Goal: Complete application form

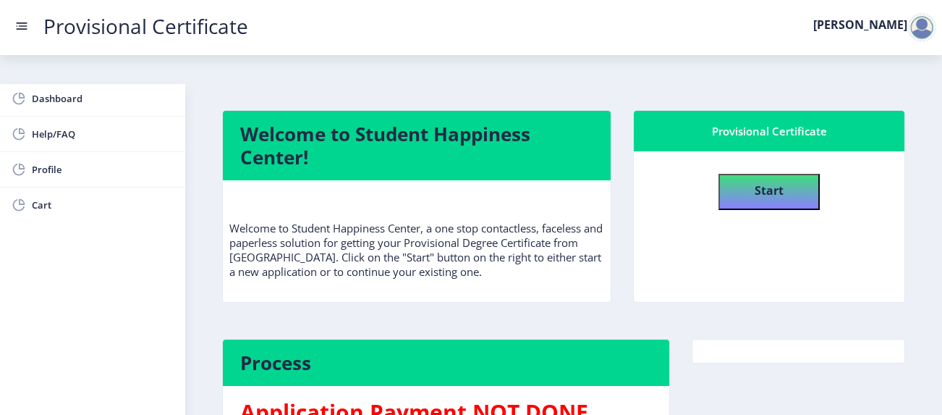
scroll to position [35, 0]
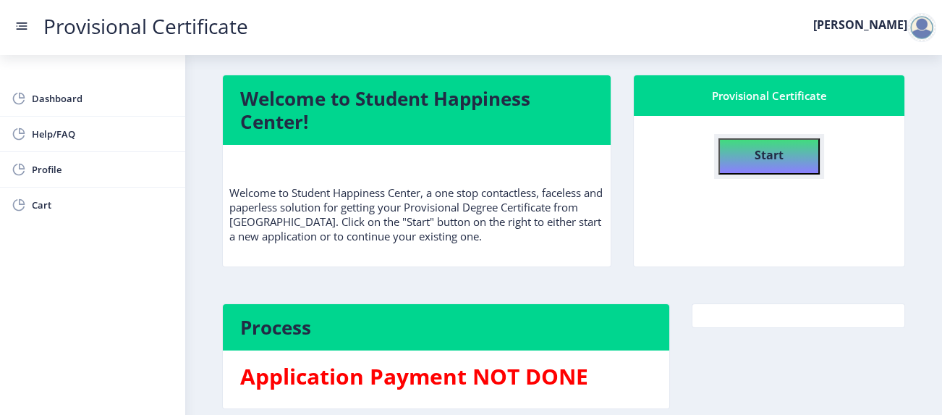
click at [755, 147] on b "Start" at bounding box center [769, 155] width 29 height 16
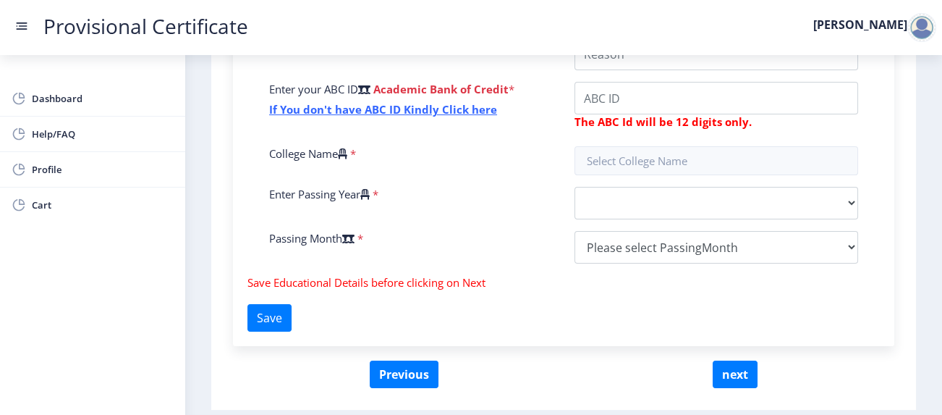
scroll to position [609, 0]
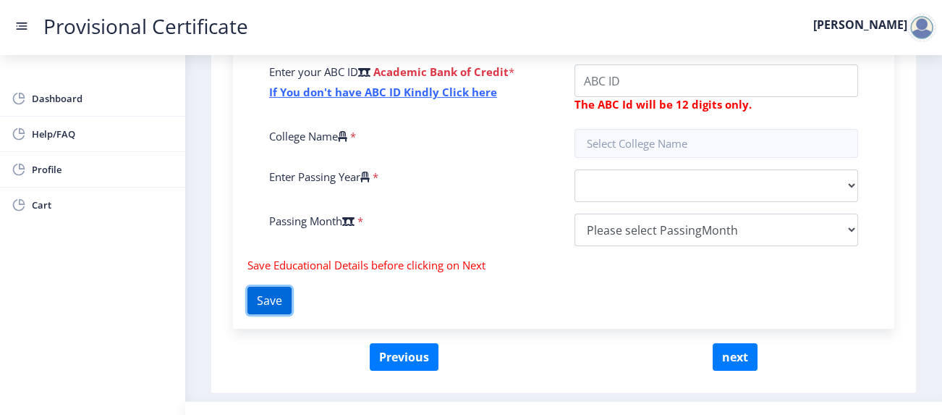
click at [292, 287] on button "Save" at bounding box center [269, 300] width 44 height 27
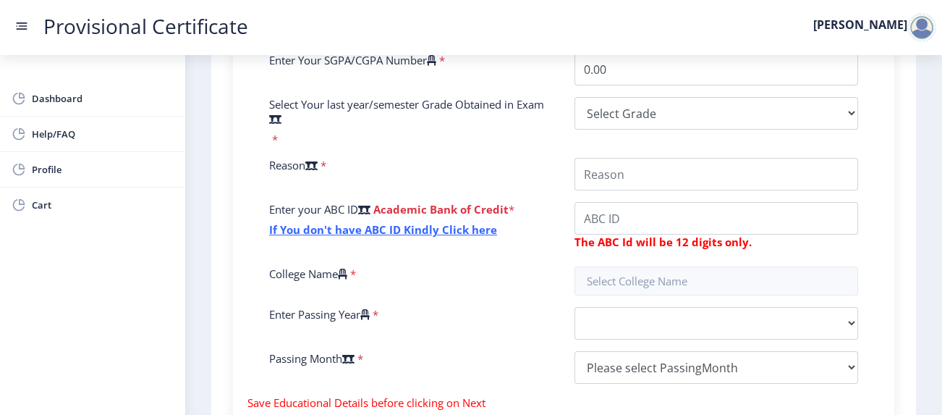
scroll to position [474, 0]
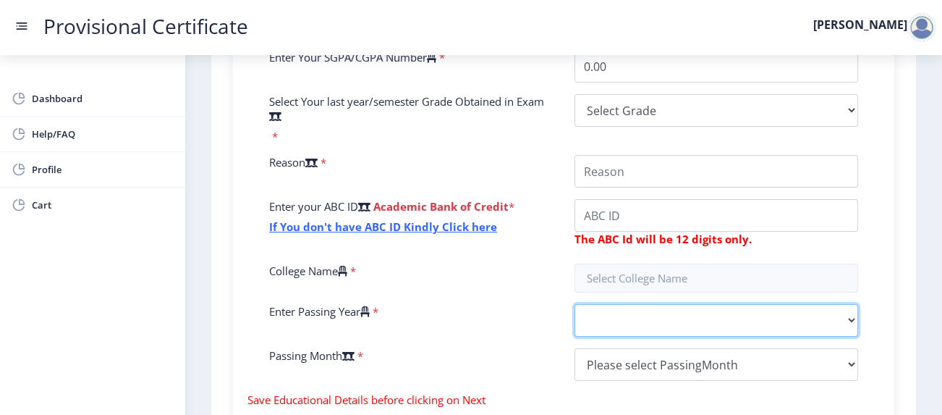
click at [675, 304] on select "2025 2024 2023 2022 2021 2020 2019 2018 2017 2016 2015 2014 2013 2012 2011 2010…" at bounding box center [717, 320] width 284 height 33
select select "2025"
click at [575, 304] on select "2025 2024 2023 2022 2021 2020 2019 2018 2017 2016 2015 2014 2013 2012 2011 2010…" at bounding box center [717, 320] width 284 height 33
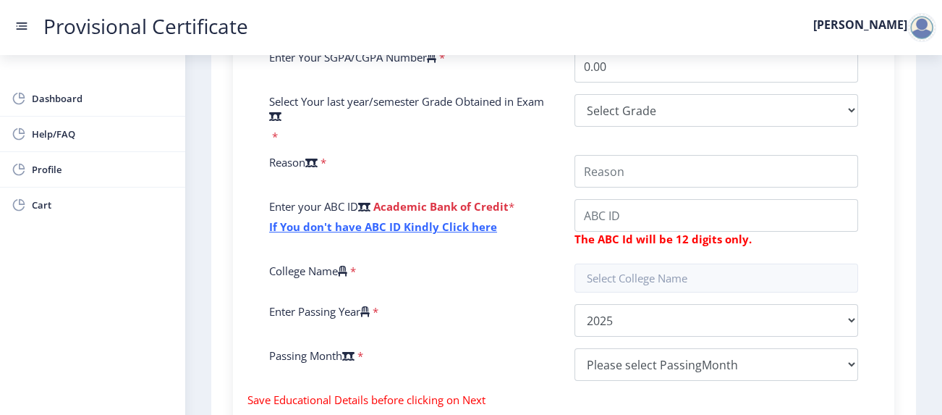
click at [656, 352] on div "Enter Your P.R.N Number * Enter Your SGPA/CGPA Number * 0.00 Select Your last y…" at bounding box center [563, 199] width 611 height 386
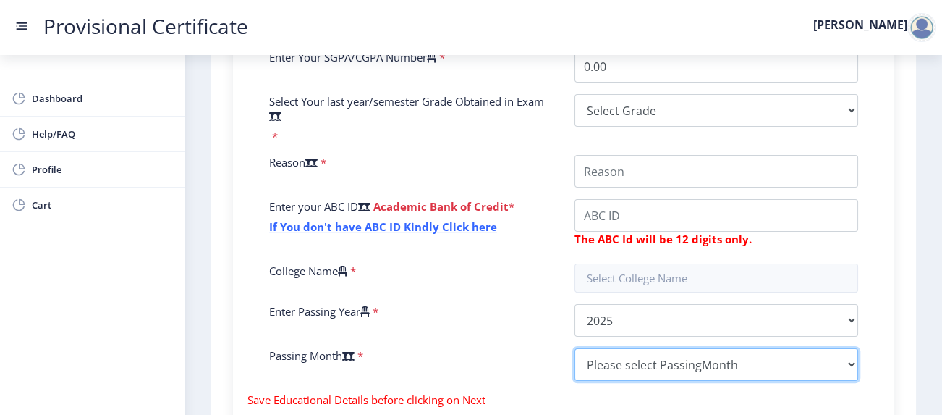
click at [653, 348] on select "Please select PassingMonth (01) January (02) February (03) March (04) April (05…" at bounding box center [717, 364] width 284 height 33
select select "May"
click at [575, 348] on select "Please select PassingMonth (01) January (02) February (03) March (04) April (05…" at bounding box center [717, 364] width 284 height 33
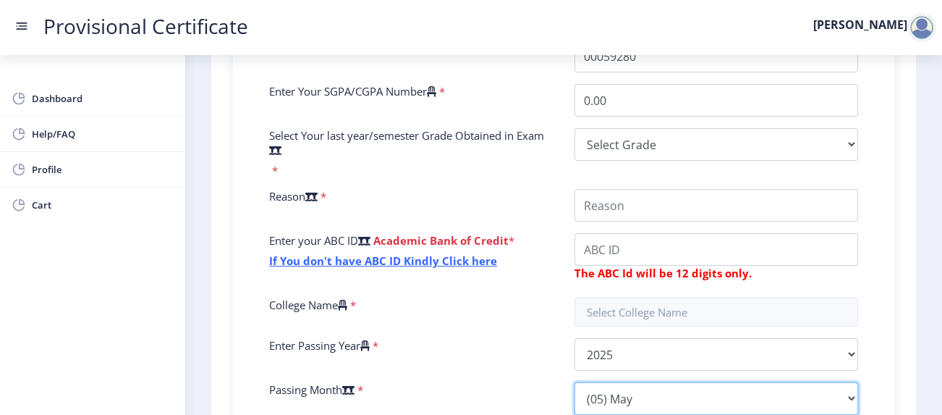
scroll to position [513, 0]
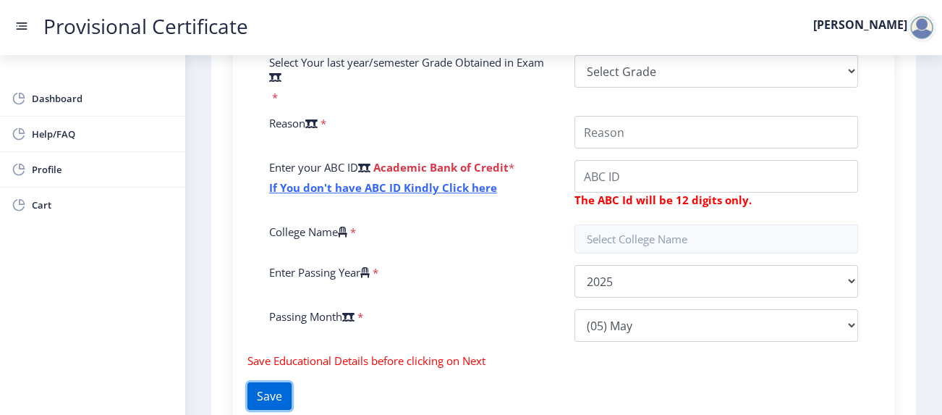
click at [292, 382] on button "Save" at bounding box center [269, 395] width 44 height 27
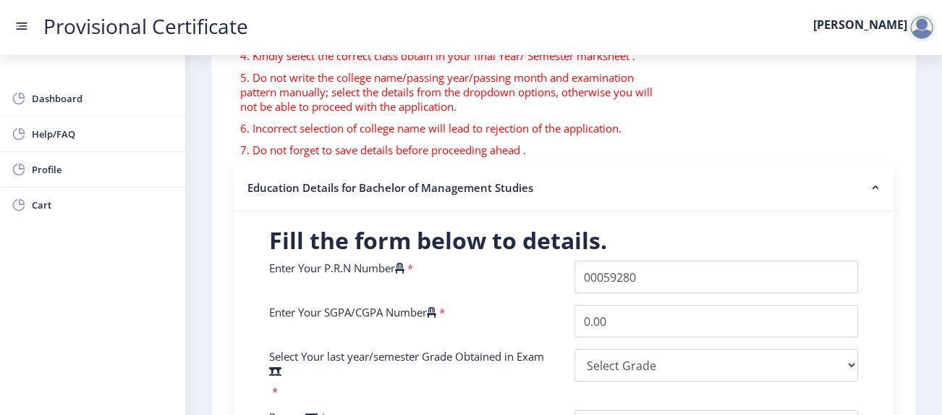
scroll to position [220, 0]
click at [121, 138] on span "Help/FAQ" at bounding box center [103, 133] width 142 height 17
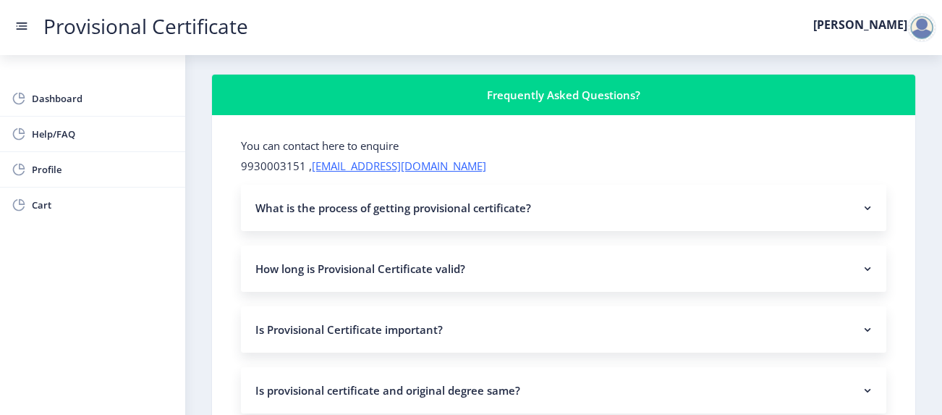
scroll to position [40, 0]
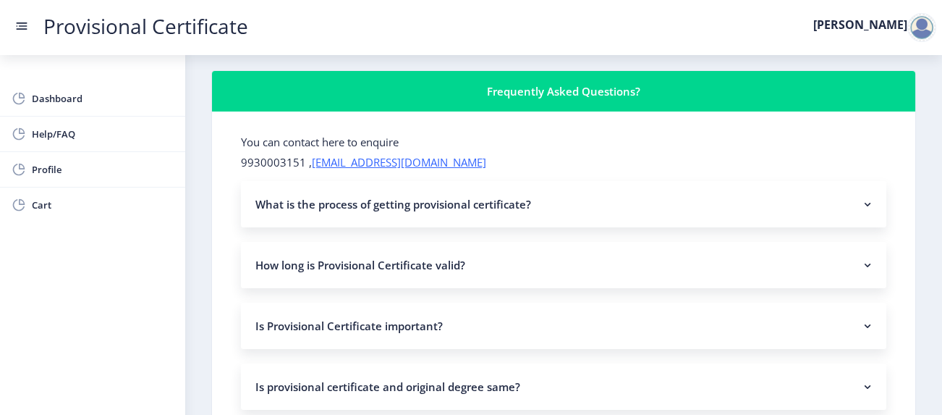
click at [861, 197] on rect at bounding box center [867, 204] width 14 height 14
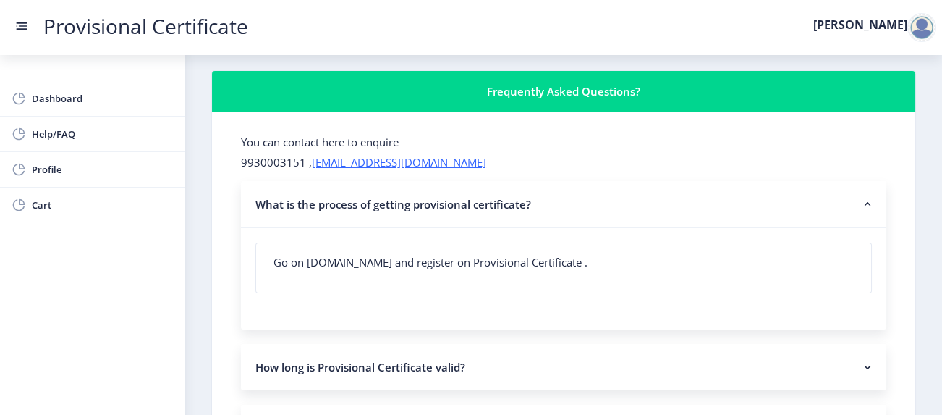
click at [853, 181] on nb-accordion-item-header "What is the process of getting provisional certificate?" at bounding box center [563, 204] width 645 height 47
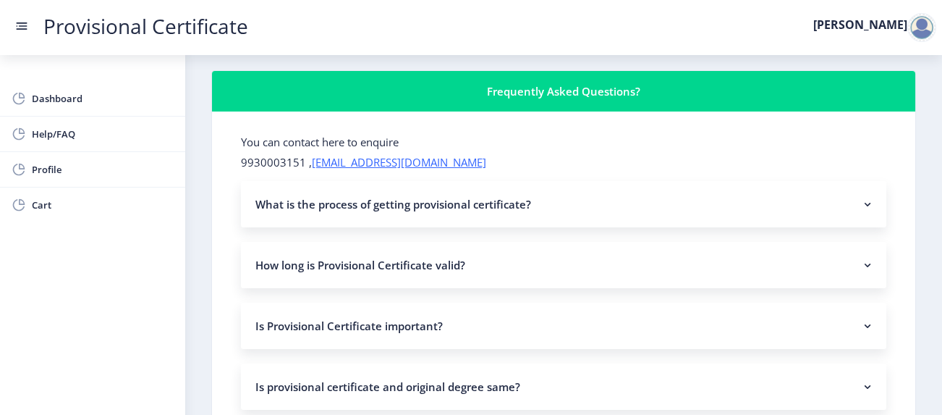
click at [860, 258] on rect at bounding box center [867, 265] width 14 height 14
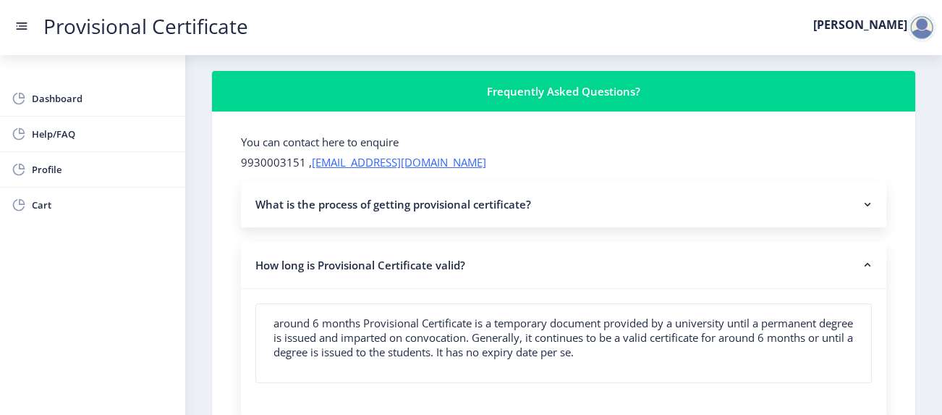
click at [860, 258] on rect at bounding box center [867, 265] width 14 height 14
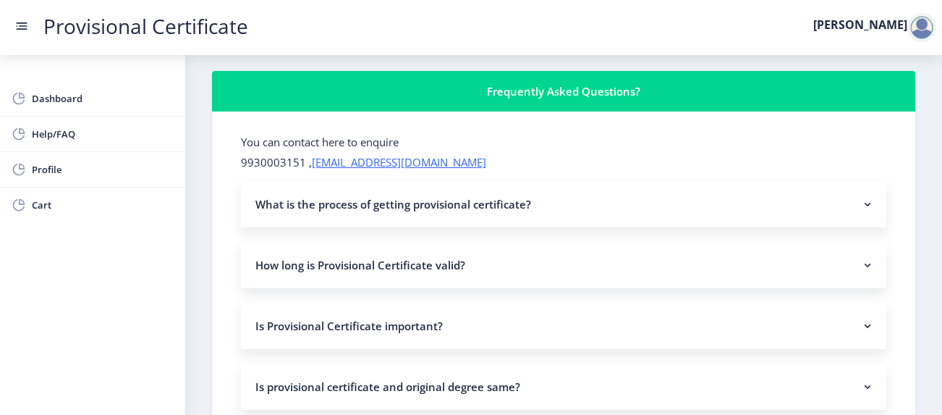
click at [860, 318] on rect at bounding box center [867, 325] width 14 height 14
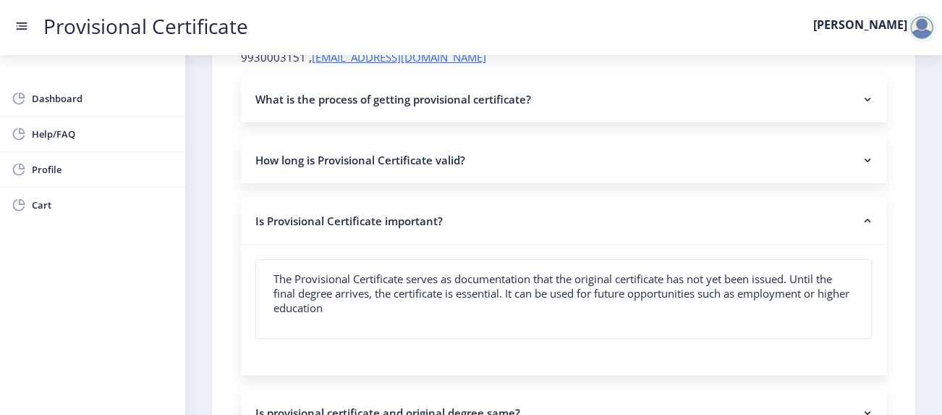
scroll to position [146, 0]
click at [860, 212] on icon at bounding box center [867, 219] width 14 height 14
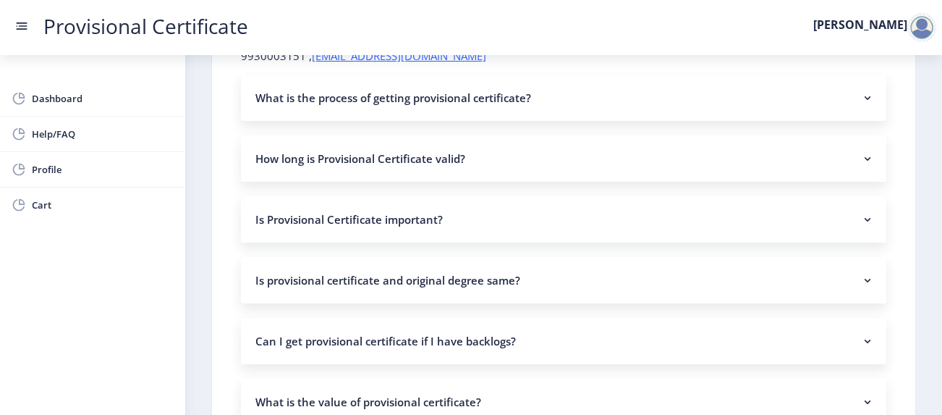
click at [850, 257] on nb-accordion-item-header "Is provisional certificate and original degree same?" at bounding box center [563, 280] width 645 height 46
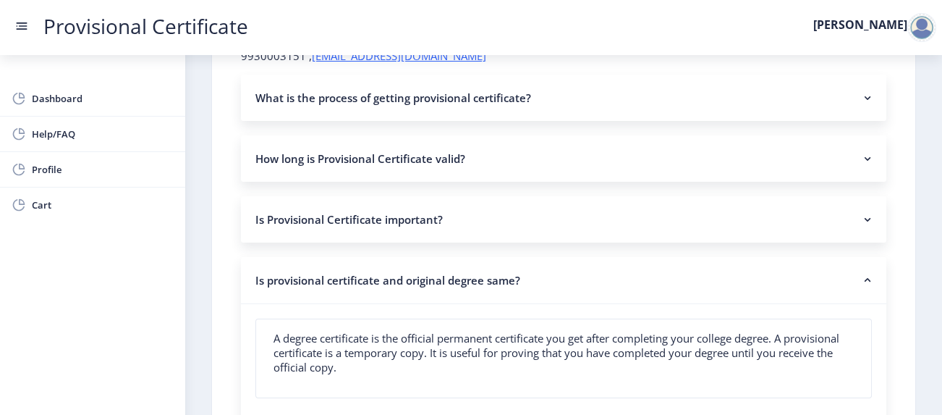
click at [852, 257] on nb-accordion-item-header "Is provisional certificate and original degree same?" at bounding box center [563, 280] width 645 height 47
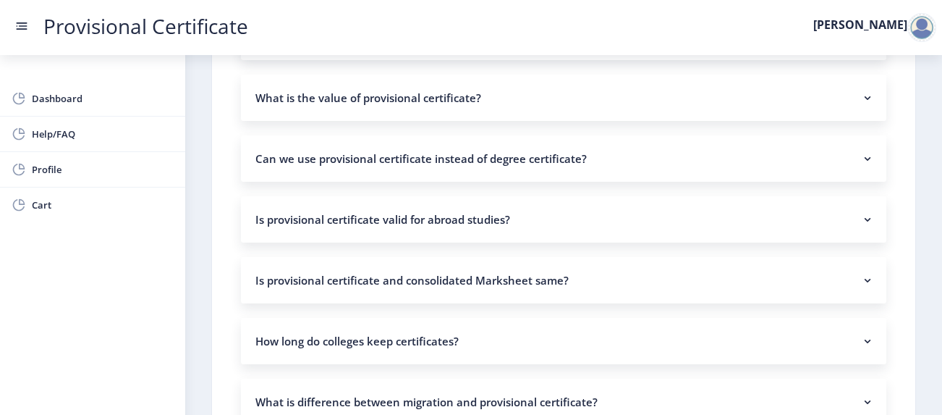
scroll to position [467, 0]
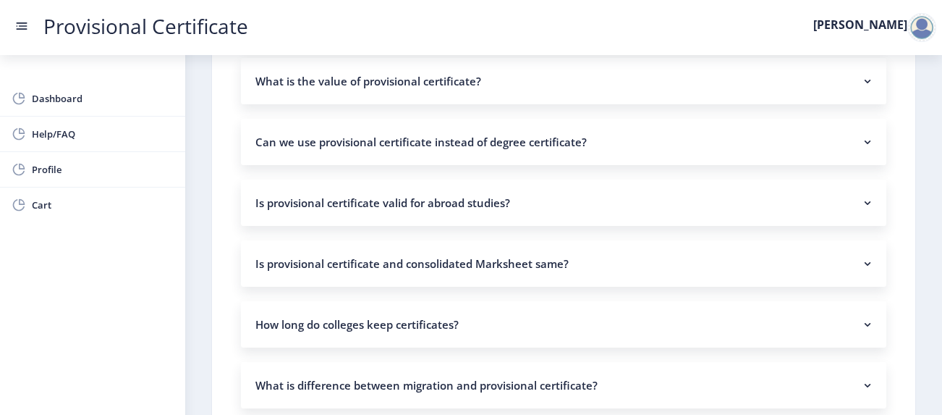
click at [861, 179] on nb-accordion-item-header "Is provisional certificate valid for abroad studies?" at bounding box center [563, 202] width 645 height 46
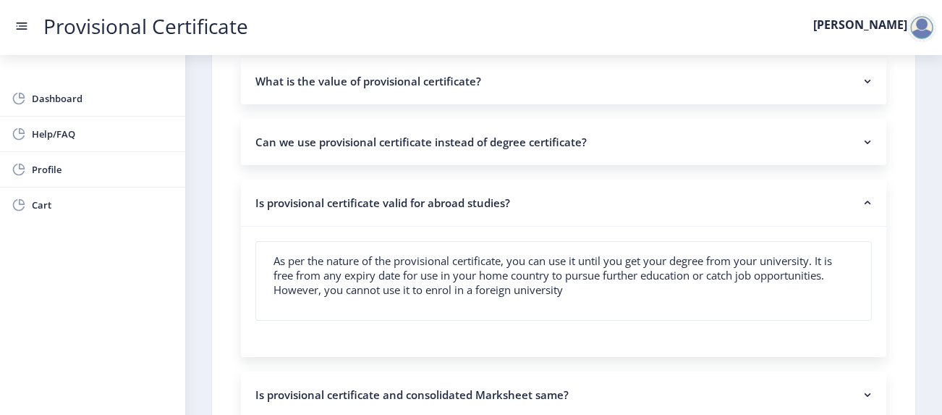
click at [861, 179] on nb-accordion-item-header "Is provisional certificate valid for abroad studies?" at bounding box center [563, 202] width 645 height 47
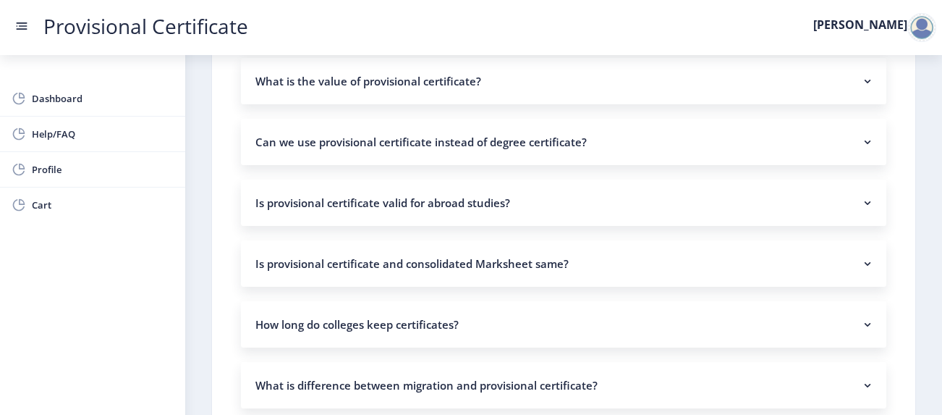
click at [849, 240] on nb-accordion-item-header "Is provisional certificate and consolidated Marksheet same?" at bounding box center [563, 263] width 645 height 46
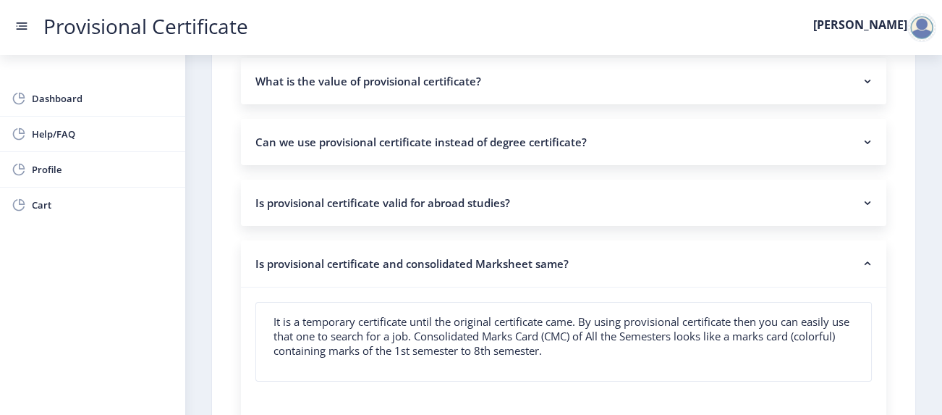
click at [849, 240] on nb-accordion-item-header "Is provisional certificate and consolidated Marksheet same?" at bounding box center [563, 263] width 645 height 47
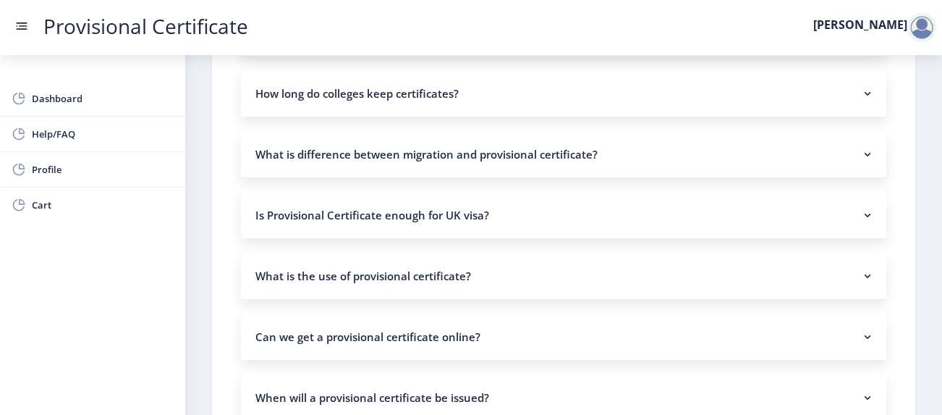
scroll to position [703, 0]
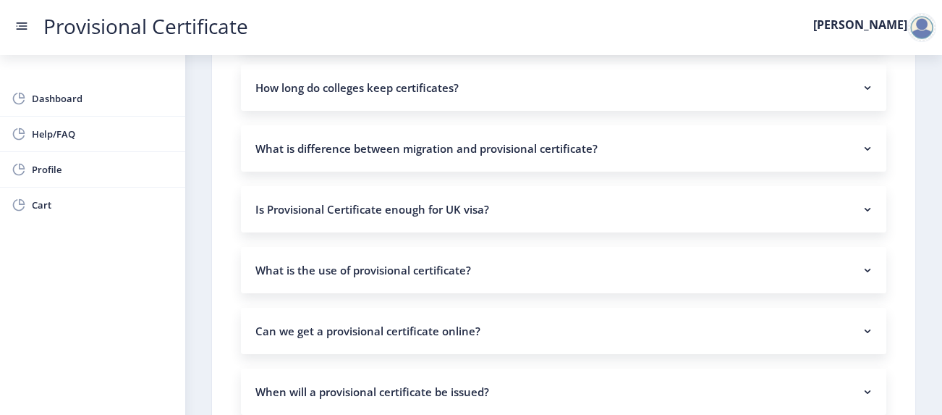
click at [866, 202] on rect at bounding box center [867, 209] width 14 height 14
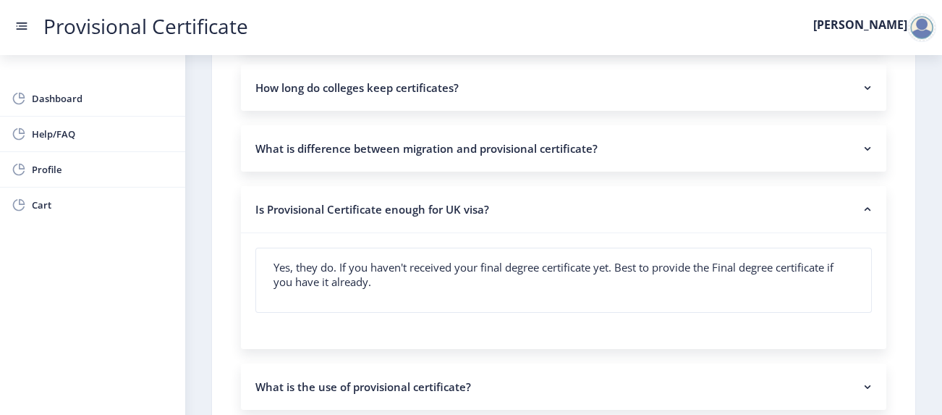
click at [866, 202] on rect at bounding box center [867, 209] width 14 height 14
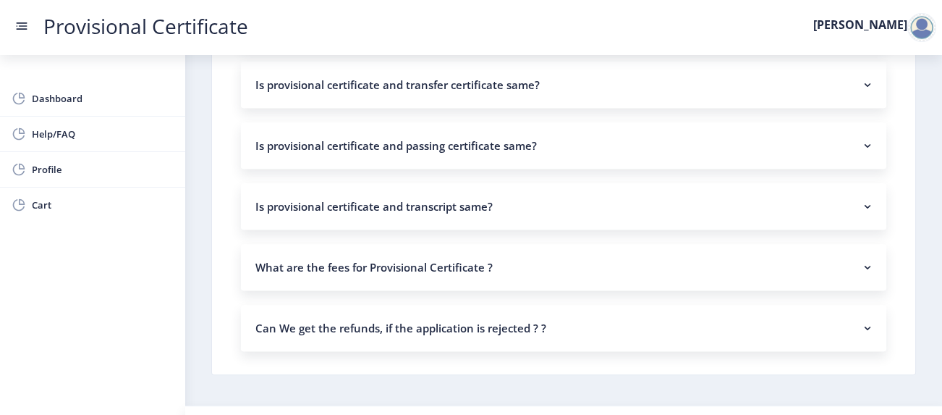
scroll to position [1198, 0]
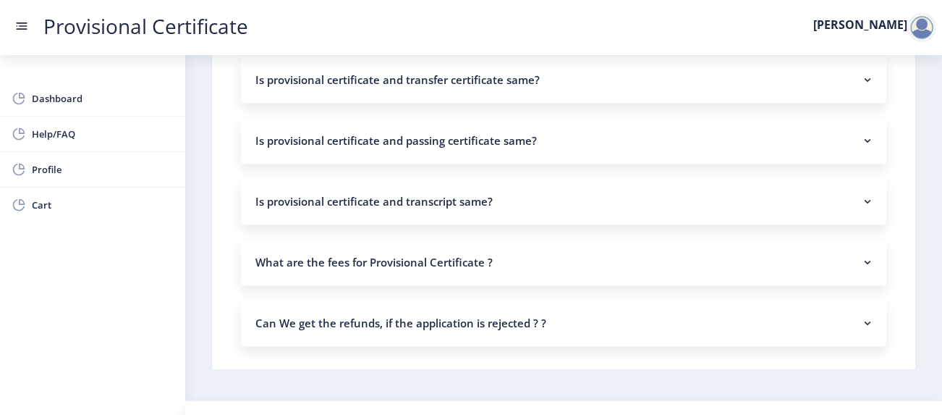
click at [853, 300] on nb-accordion-item-header "Can We get the refunds, if the application is rejected ? ?" at bounding box center [563, 323] width 645 height 46
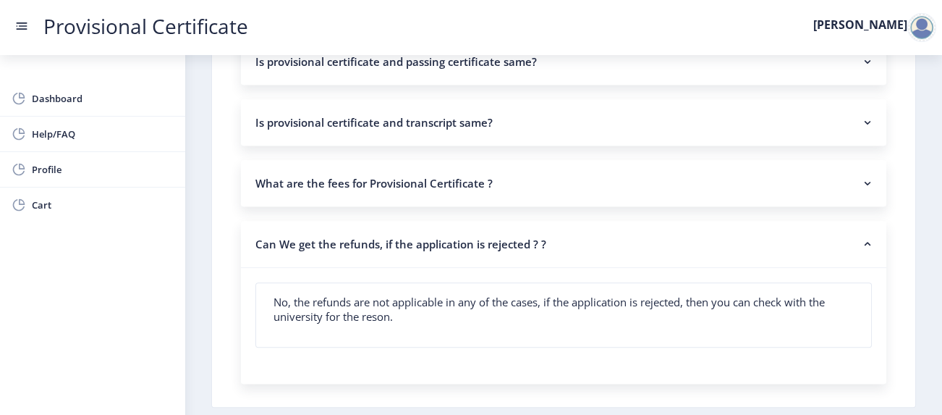
scroll to position [1276, 0]
click at [860, 237] on rect at bounding box center [867, 244] width 14 height 14
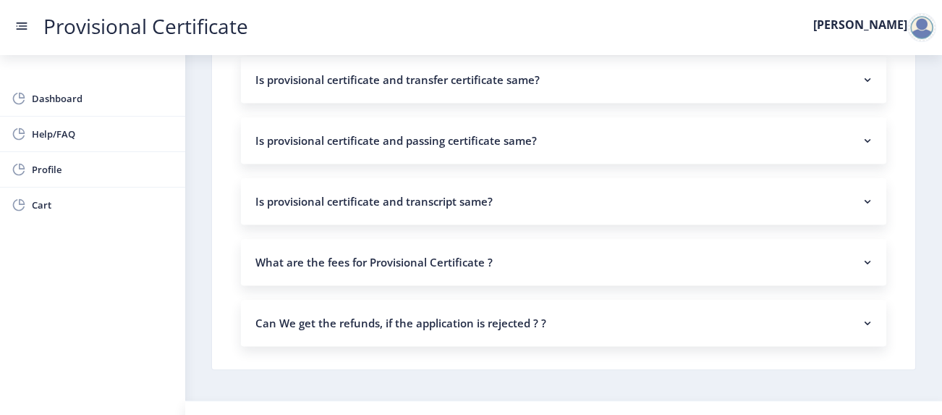
scroll to position [0, 0]
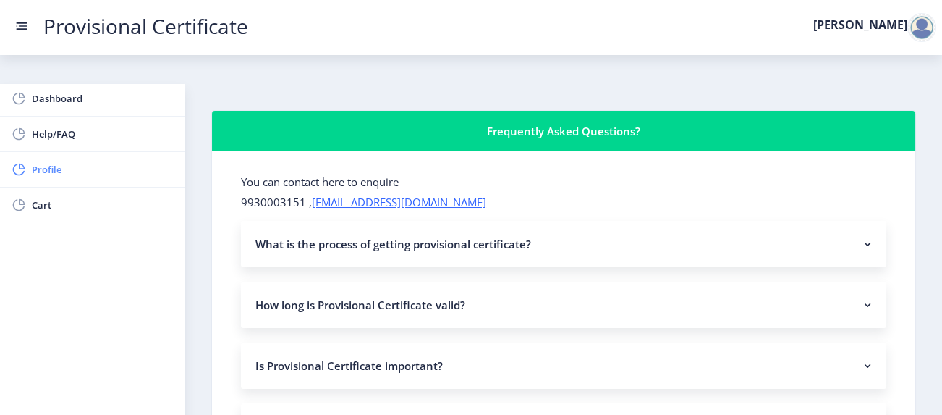
click at [106, 171] on span "Profile" at bounding box center [103, 169] width 142 height 17
select select
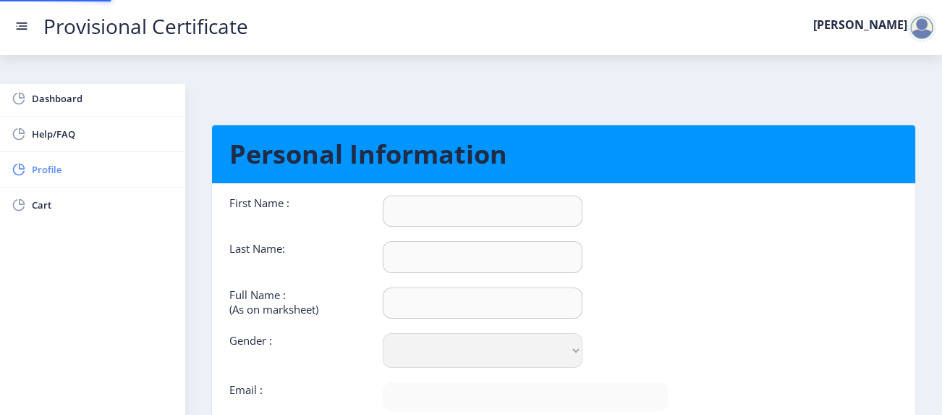
type input "[PERSON_NAME]"
select select "[DEMOGRAPHIC_DATA]"
type input "[EMAIL_ADDRESS][DOMAIN_NAME]"
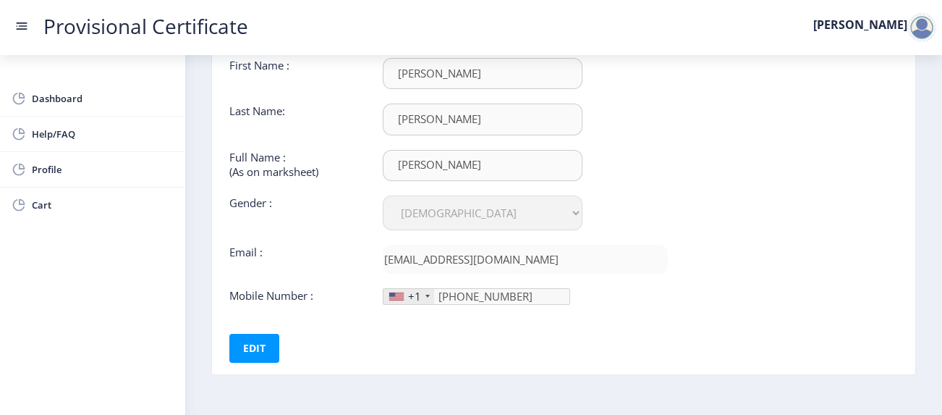
scroll to position [123, 0]
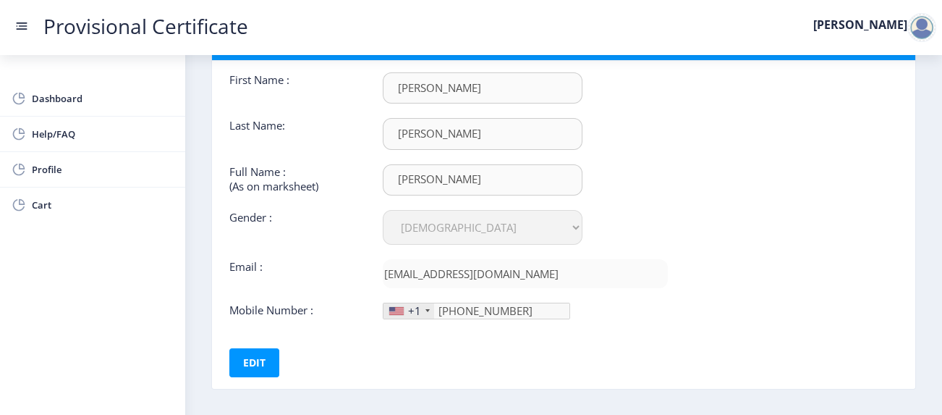
click at [415, 303] on div "+1" at bounding box center [414, 310] width 13 height 14
click at [423, 303] on div "+1" at bounding box center [409, 310] width 51 height 15
click at [408, 303] on div "+1" at bounding box center [414, 310] width 13 height 14
click at [235, 348] on button "Edit" at bounding box center [254, 362] width 50 height 29
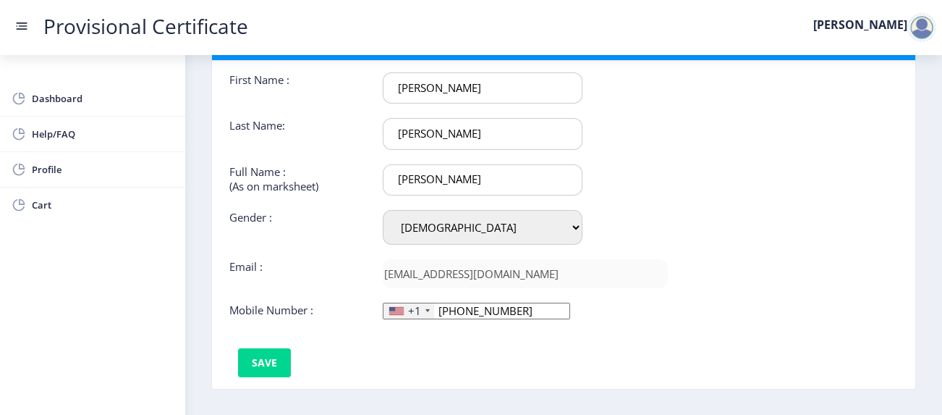
click at [422, 303] on div "+1" at bounding box center [409, 310] width 51 height 15
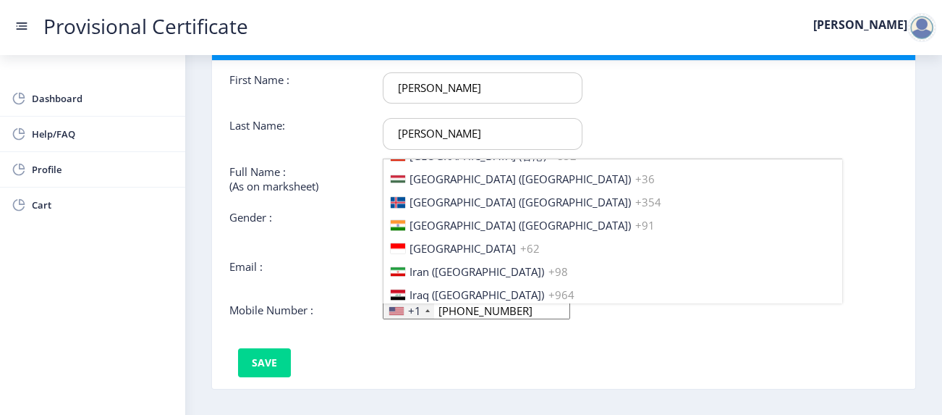
scroll to position [2212, 0]
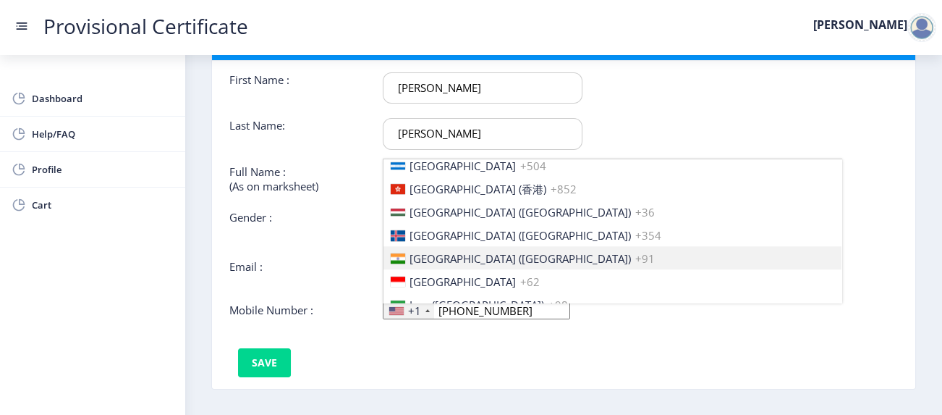
click at [635, 251] on span "+91" at bounding box center [645, 258] width 20 height 14
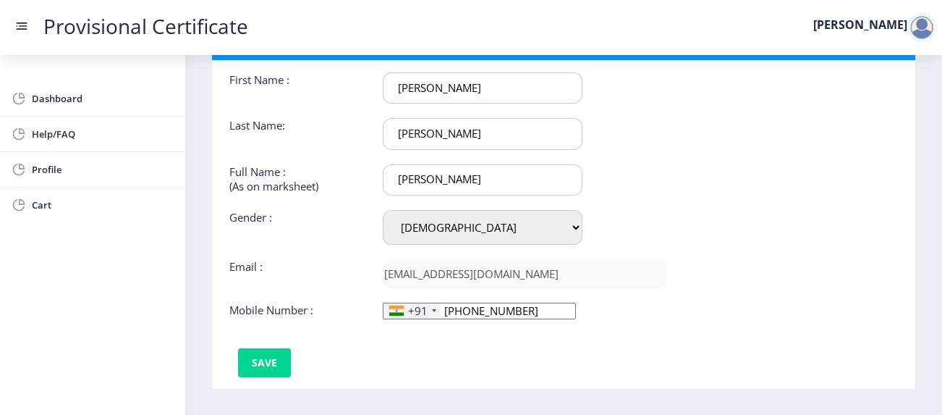
click at [507, 302] on input "[PHONE_NUMBER]" at bounding box center [479, 310] width 193 height 17
type input "9302034000"
click at [279, 348] on button "Save" at bounding box center [264, 362] width 53 height 29
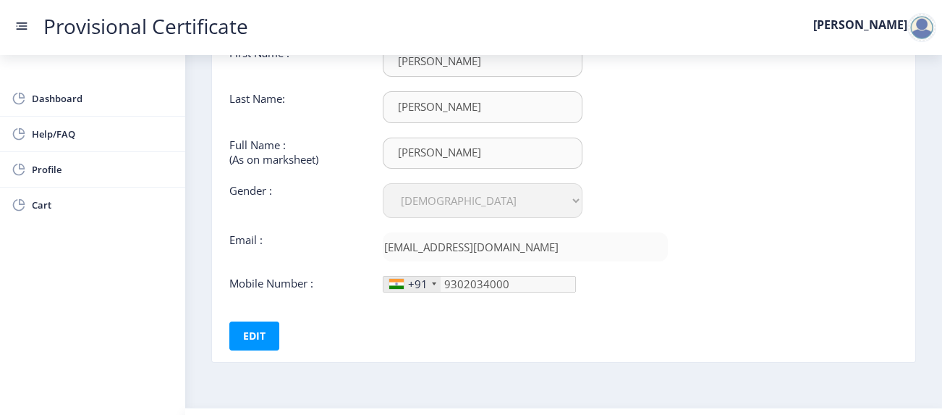
scroll to position [157, 0]
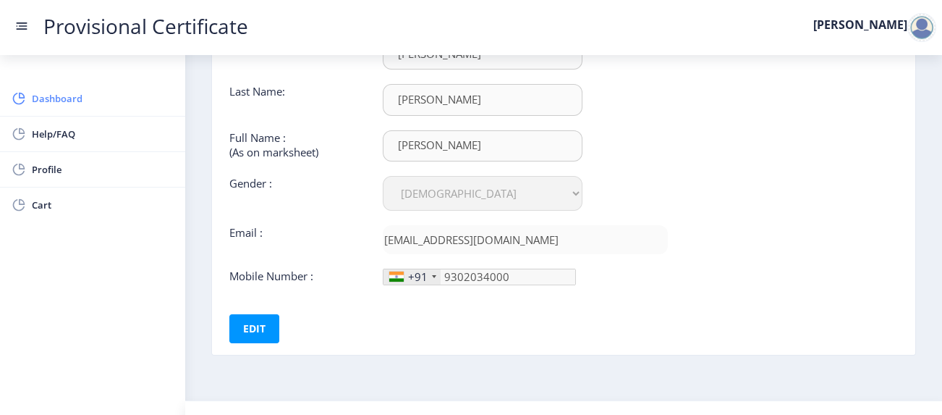
click at [171, 88] on link "Dashboard" at bounding box center [92, 98] width 185 height 35
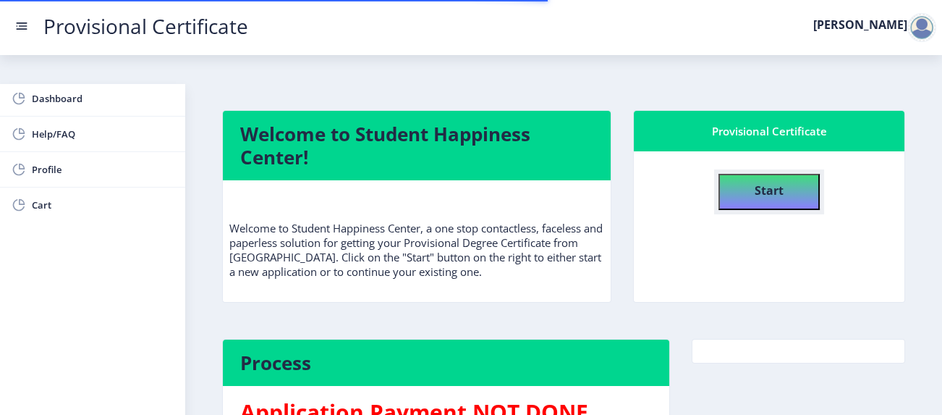
click at [734, 174] on button "Start" at bounding box center [769, 192] width 101 height 36
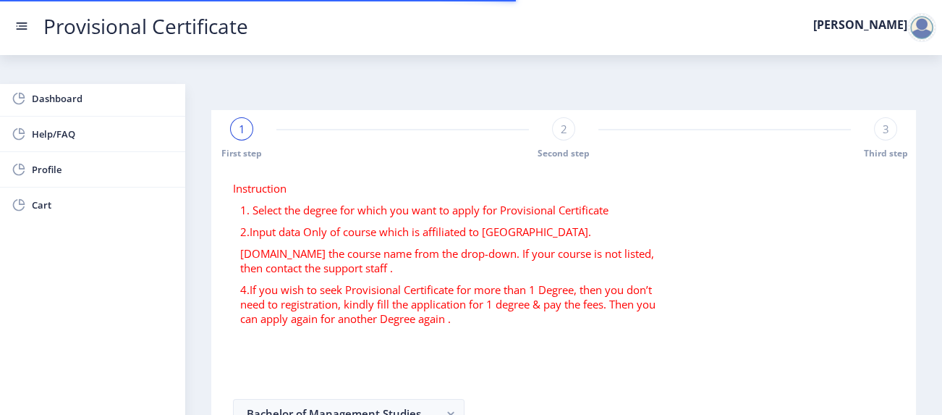
select select
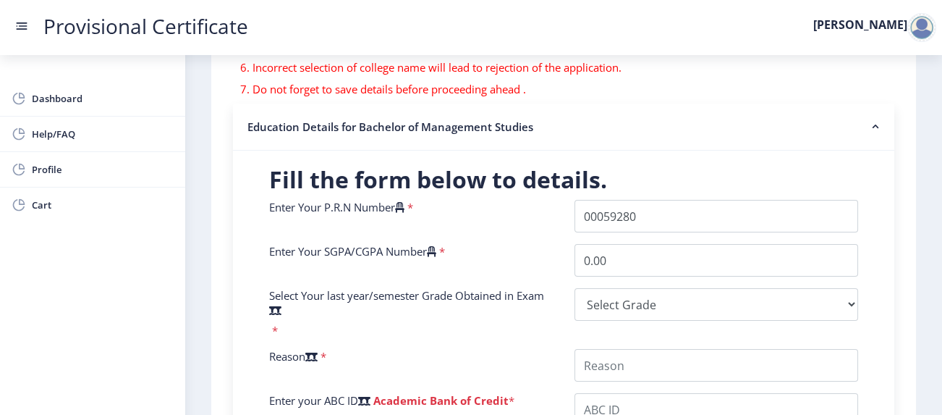
scroll to position [275, 0]
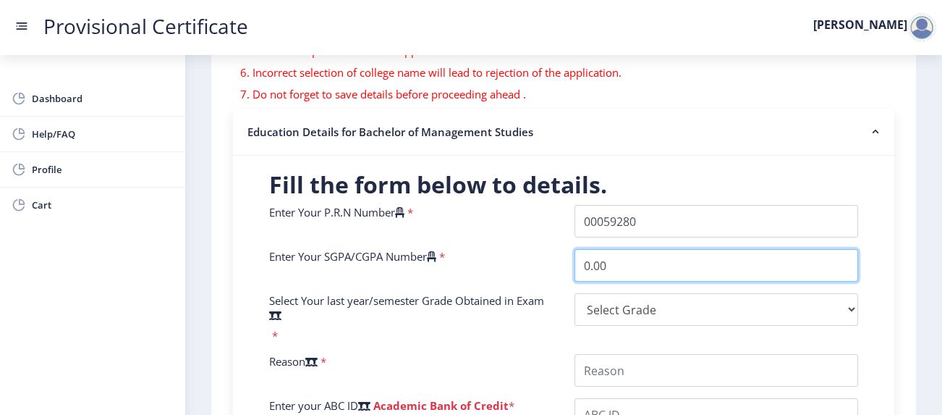
click at [621, 249] on input "0.00" at bounding box center [717, 265] width 284 height 33
type input "0"
type input "9.21"
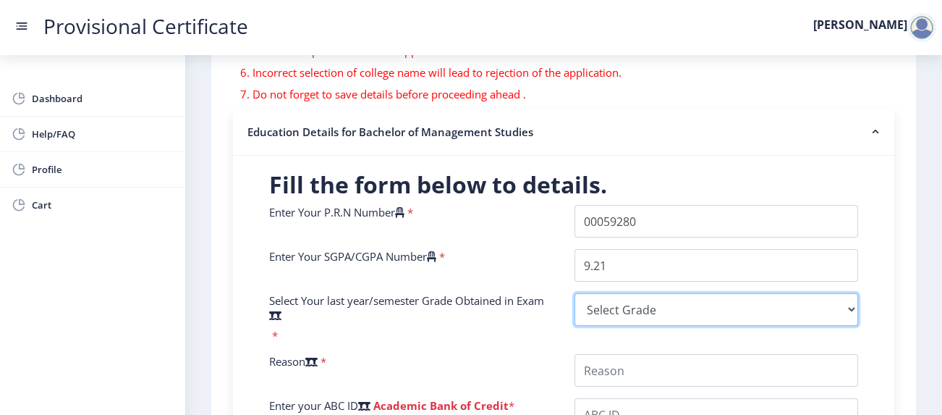
click at [619, 293] on select "Select Grade O A+ A B+ B C D F(Fail)" at bounding box center [717, 309] width 284 height 33
select select "A+"
click at [575, 293] on select "Select Grade O A+ A B+ B C D F(Fail)" at bounding box center [717, 309] width 284 height 33
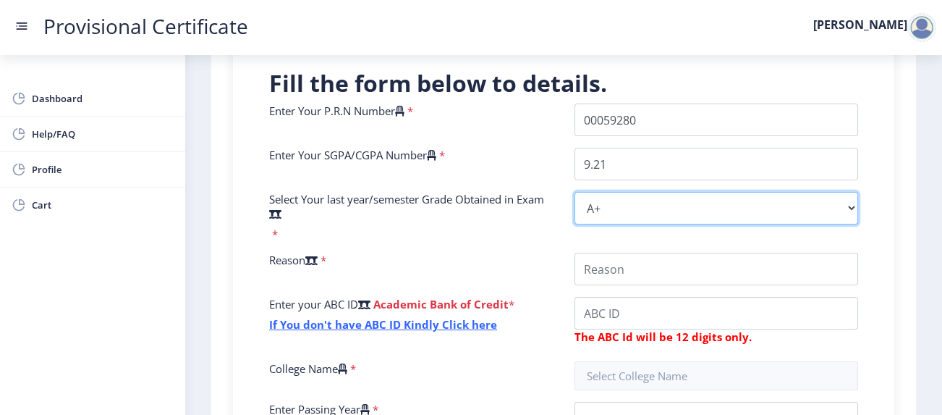
scroll to position [455, 0]
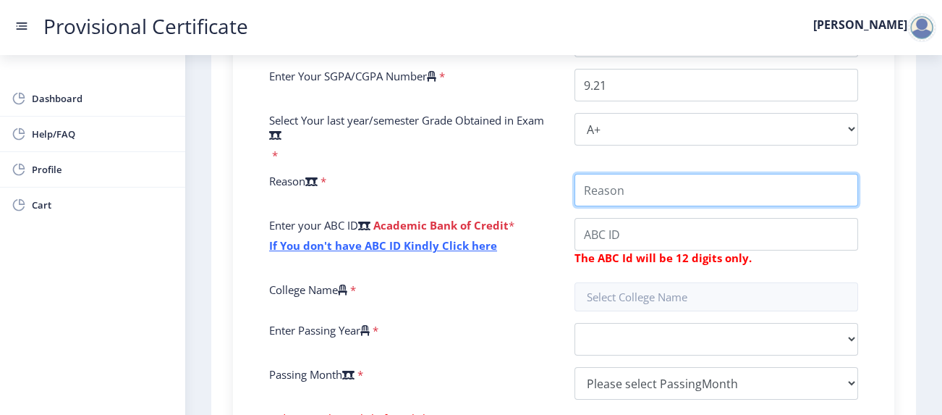
click at [674, 174] on input "College Name" at bounding box center [717, 190] width 284 height 33
type input "want to apply to universities aboard."
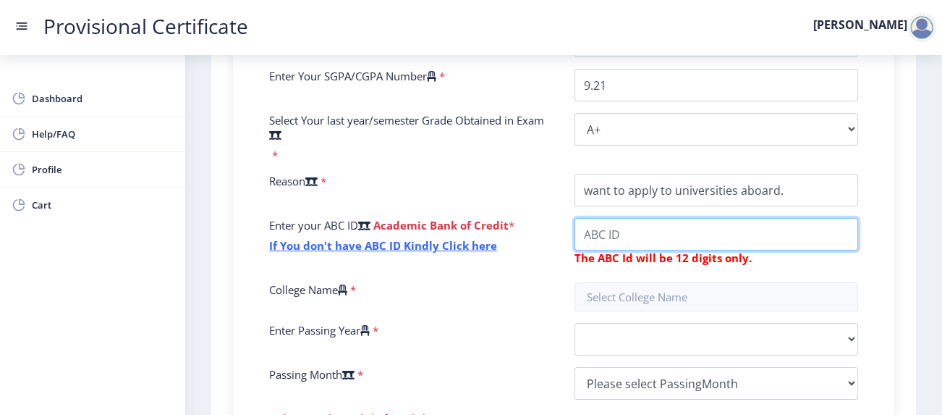
click at [651, 218] on input "College Name" at bounding box center [717, 234] width 284 height 33
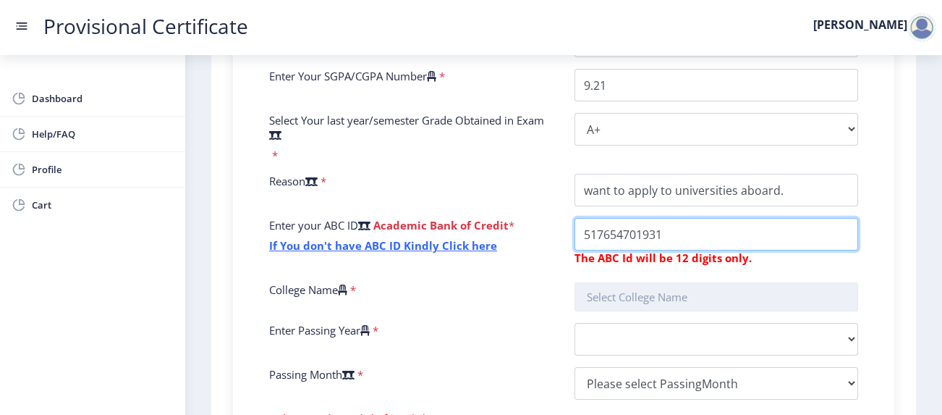
type input "517654701931"
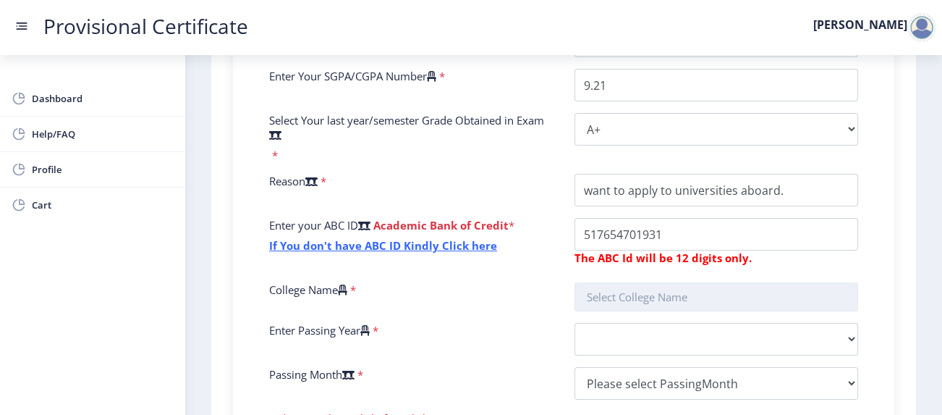
click at [648, 282] on input "text" at bounding box center [717, 296] width 284 height 29
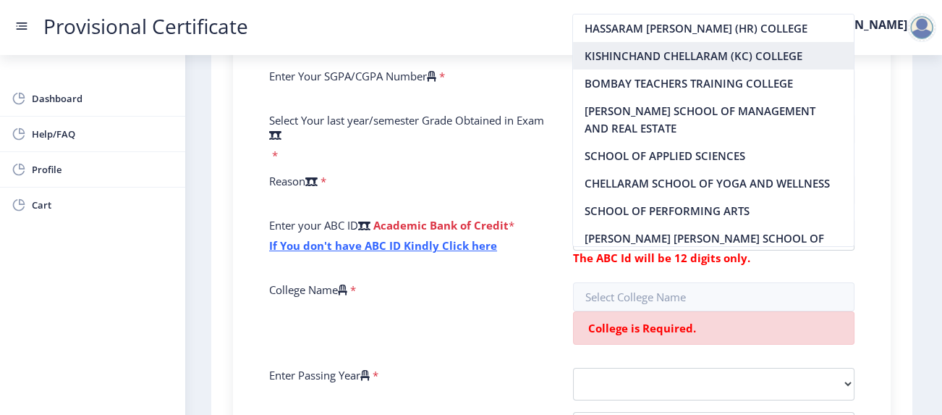
click at [727, 50] on nb-option "KISHINCHAND CHELLARAM (KC) COLLEGE" at bounding box center [713, 55] width 280 height 27
type input "KISHINCHAND CHELLARAM (KC) COLLEGE"
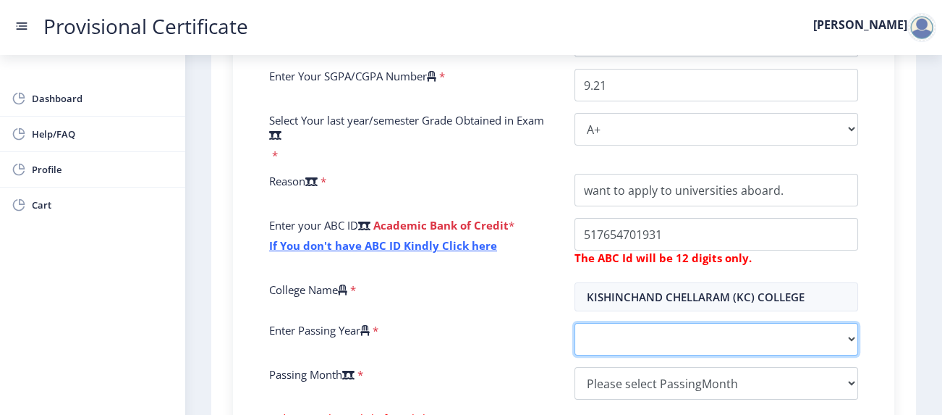
click at [651, 323] on select "2025 2024 2023 2022 2021 2020 2019 2018 2017 2016 2015 2014 2013 2012 2011 2010…" at bounding box center [717, 339] width 284 height 33
select select "2025"
click at [575, 323] on select "2025 2024 2023 2022 2021 2020 2019 2018 2017 2016 2015 2014 2013 2012 2011 2010…" at bounding box center [717, 339] width 284 height 33
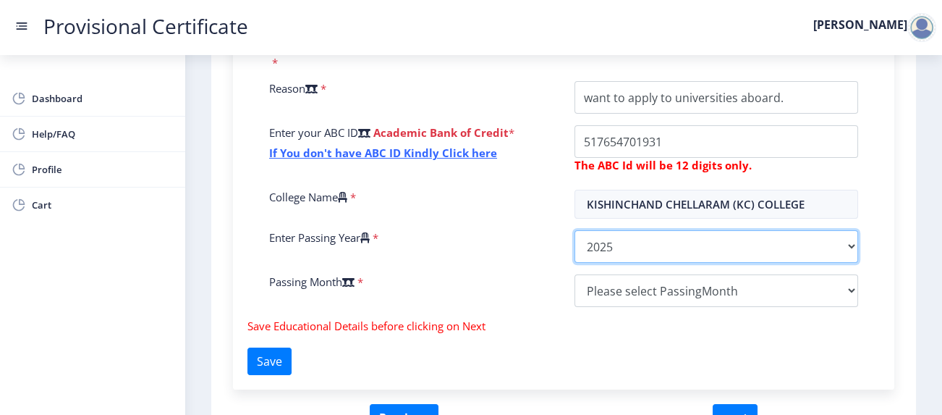
scroll to position [608, 0]
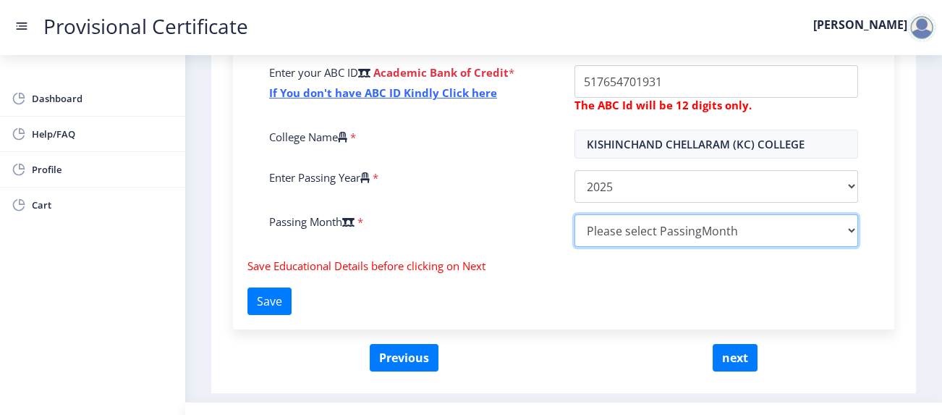
click at [670, 214] on select "Please select PassingMonth (01) January (02) February (03) March (04) April (05…" at bounding box center [717, 230] width 284 height 33
click at [575, 214] on select "Please select PassingMonth (01) January (02) February (03) March (04) April (05…" at bounding box center [717, 230] width 284 height 33
click at [639, 214] on select "Please select PassingMonth (01) January (02) February (03) March (04) April (05…" at bounding box center [717, 230] width 284 height 33
select select "May"
click at [575, 214] on select "Please select PassingMonth (01) January (02) February (03) March (04) April (05…" at bounding box center [717, 230] width 284 height 33
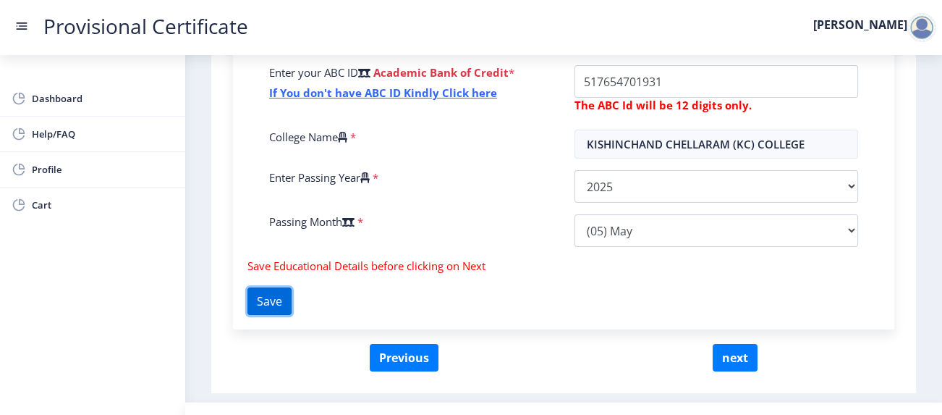
click at [287, 287] on button "Save" at bounding box center [269, 300] width 44 height 27
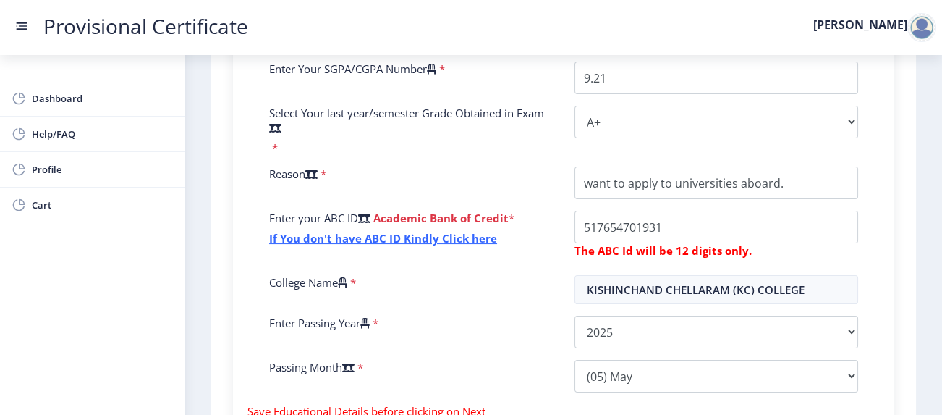
scroll to position [478, 0]
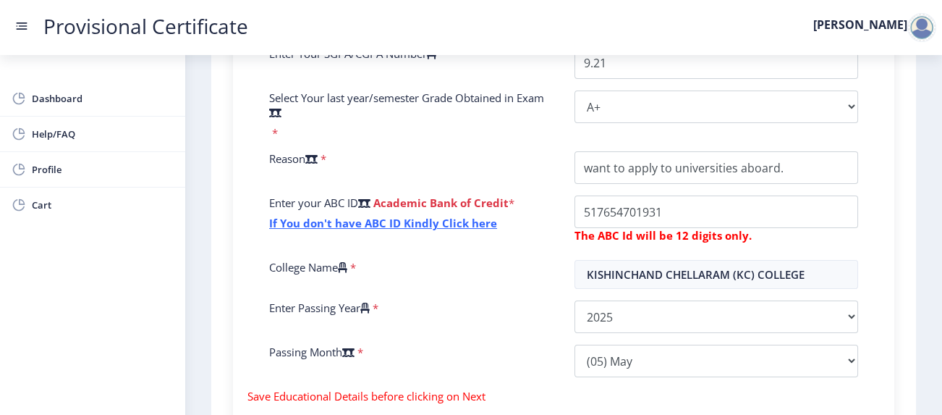
click at [318, 153] on icon at bounding box center [311, 158] width 12 height 11
click at [575, 123] on select "Select Grade O A+ A B+ B C D F(Fail)" at bounding box center [717, 106] width 284 height 33
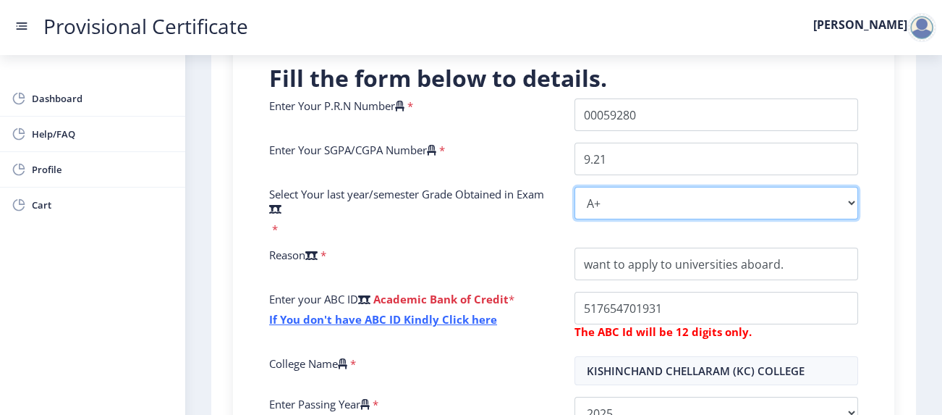
scroll to position [399, 0]
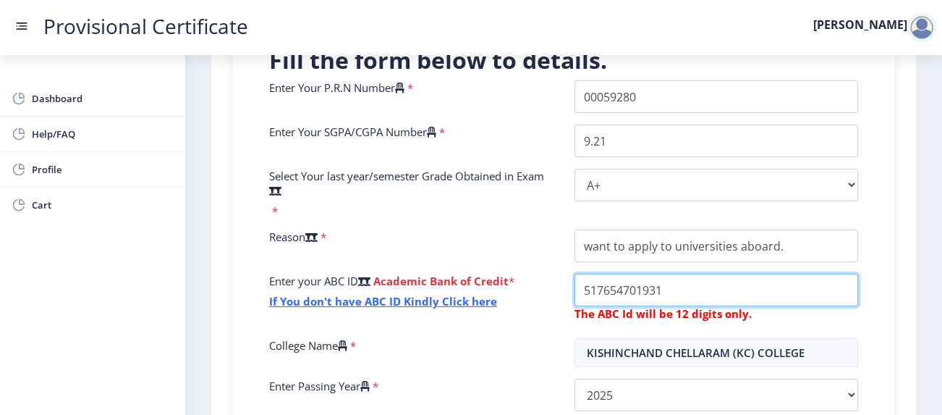
click at [593, 260] on input "College Name" at bounding box center [717, 245] width 284 height 33
click at [609, 260] on input "College Name" at bounding box center [717, 245] width 284 height 33
click at [624, 261] on input "College Name" at bounding box center [717, 245] width 284 height 33
click at [635, 262] on input "College Name" at bounding box center [717, 245] width 284 height 33
click at [649, 262] on input "College Name" at bounding box center [717, 245] width 284 height 33
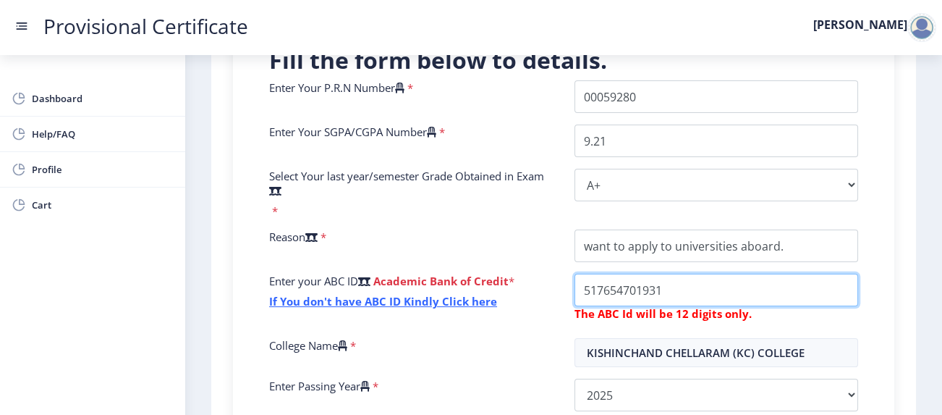
click at [668, 262] on input "College Name" at bounding box center [717, 245] width 284 height 33
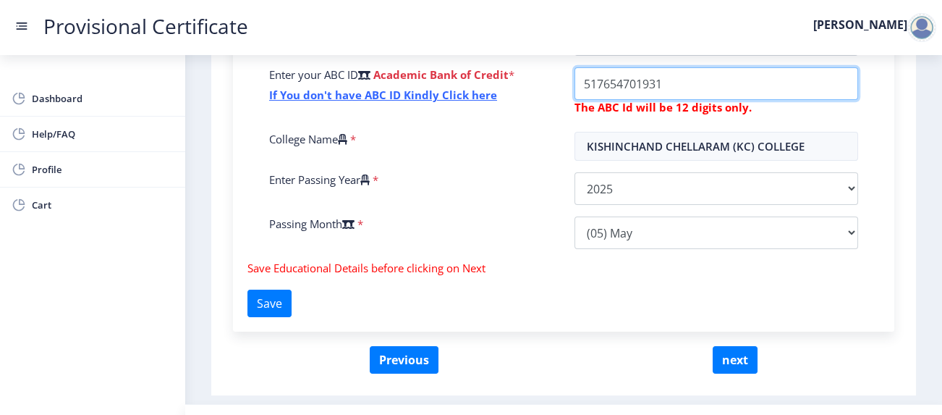
scroll to position [609, 0]
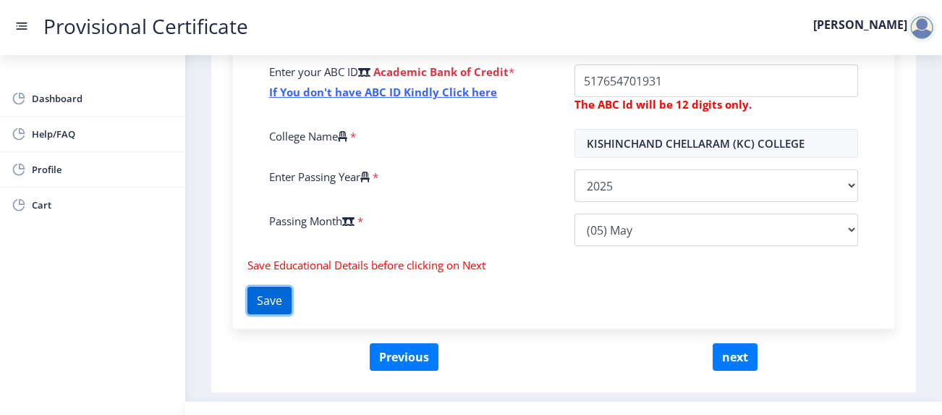
click at [271, 287] on button "Save" at bounding box center [269, 300] width 44 height 27
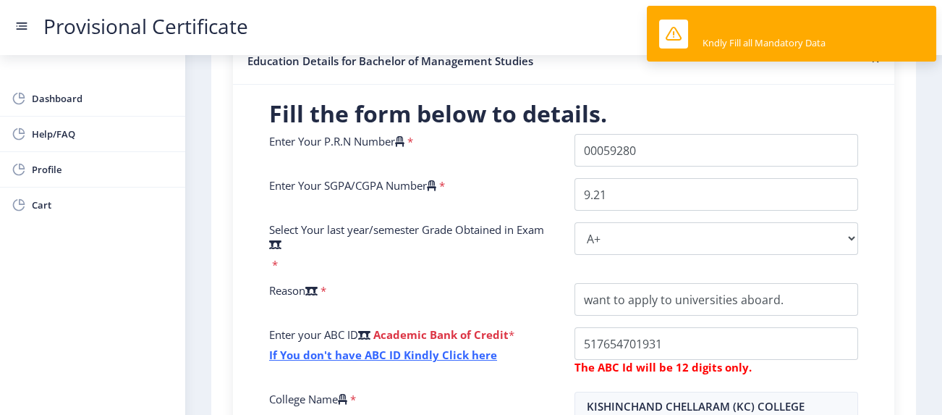
scroll to position [344, 0]
